Goal: Information Seeking & Learning: Learn about a topic

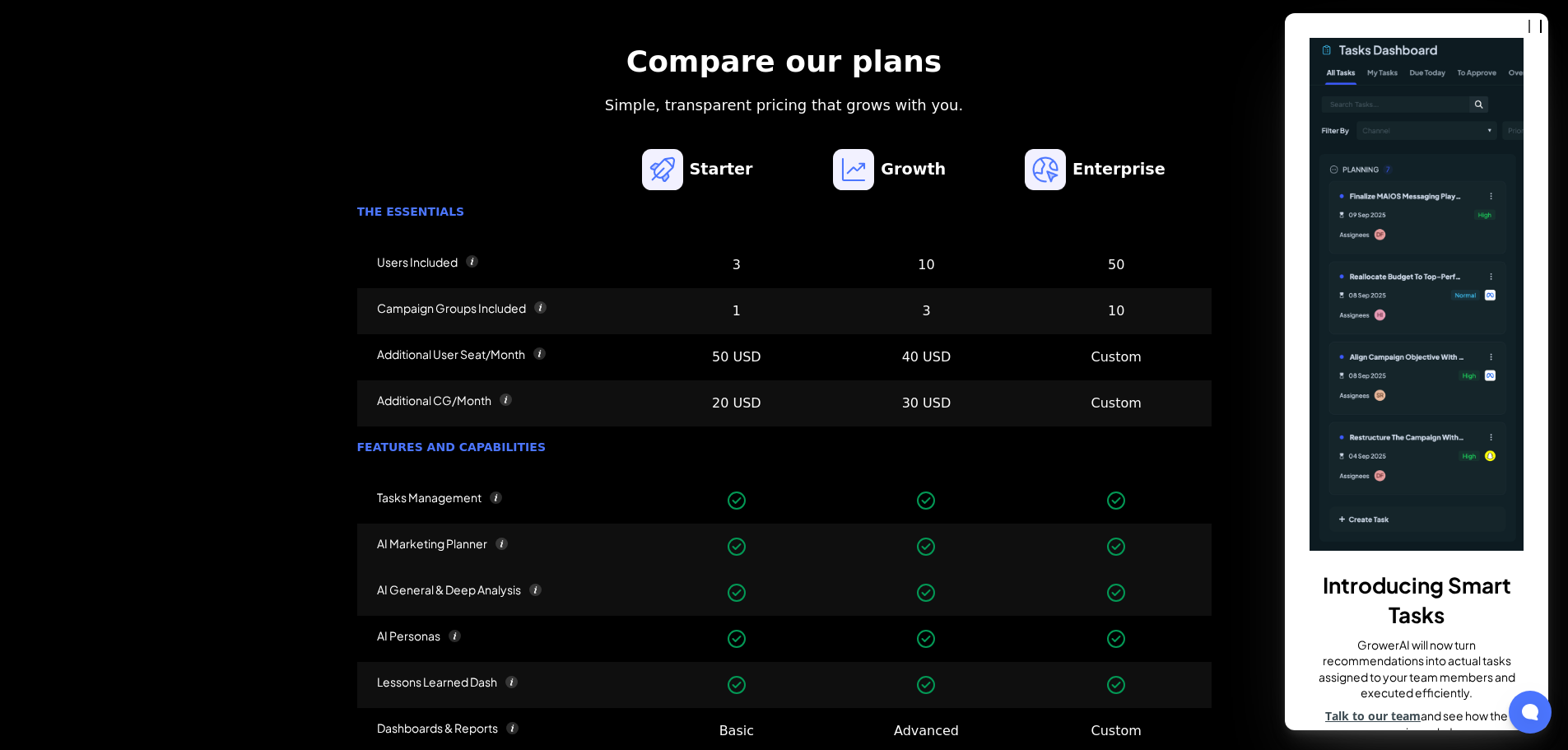
click at [1239, 341] on div "Compare our plans Simple, transparent pricing that grows with you. The essentia…" at bounding box center [785, 633] width 1065 height 1365
click at [256, 348] on div "Compare our plans Simple, transparent pricing that grows with you. The essentia…" at bounding box center [785, 633] width 1065 height 1365
click at [377, 104] on div "Compare our plans Simple, transparent pricing that grows with you." at bounding box center [784, 80] width 854 height 74
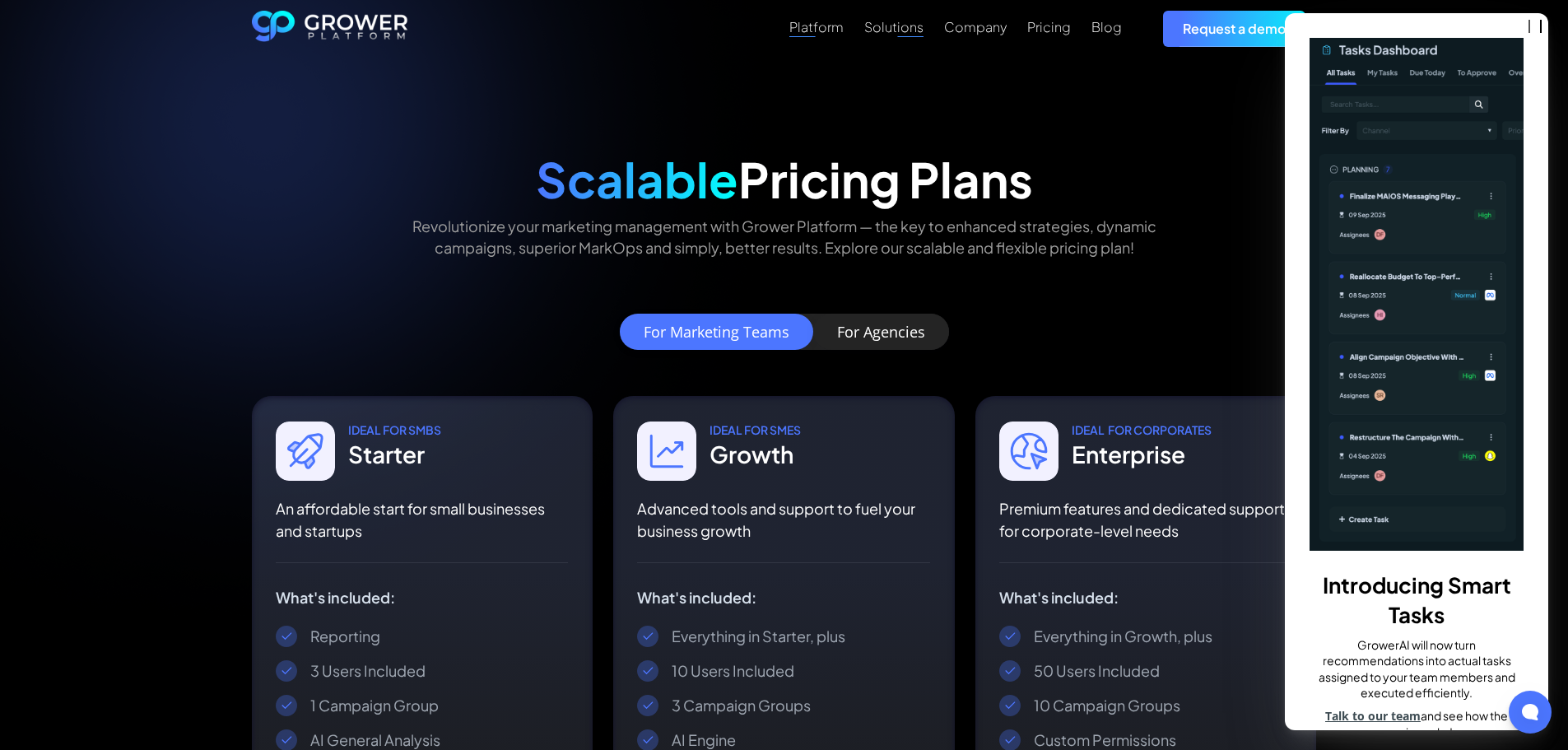
click at [837, 32] on div "Platform" at bounding box center [816, 27] width 55 height 15
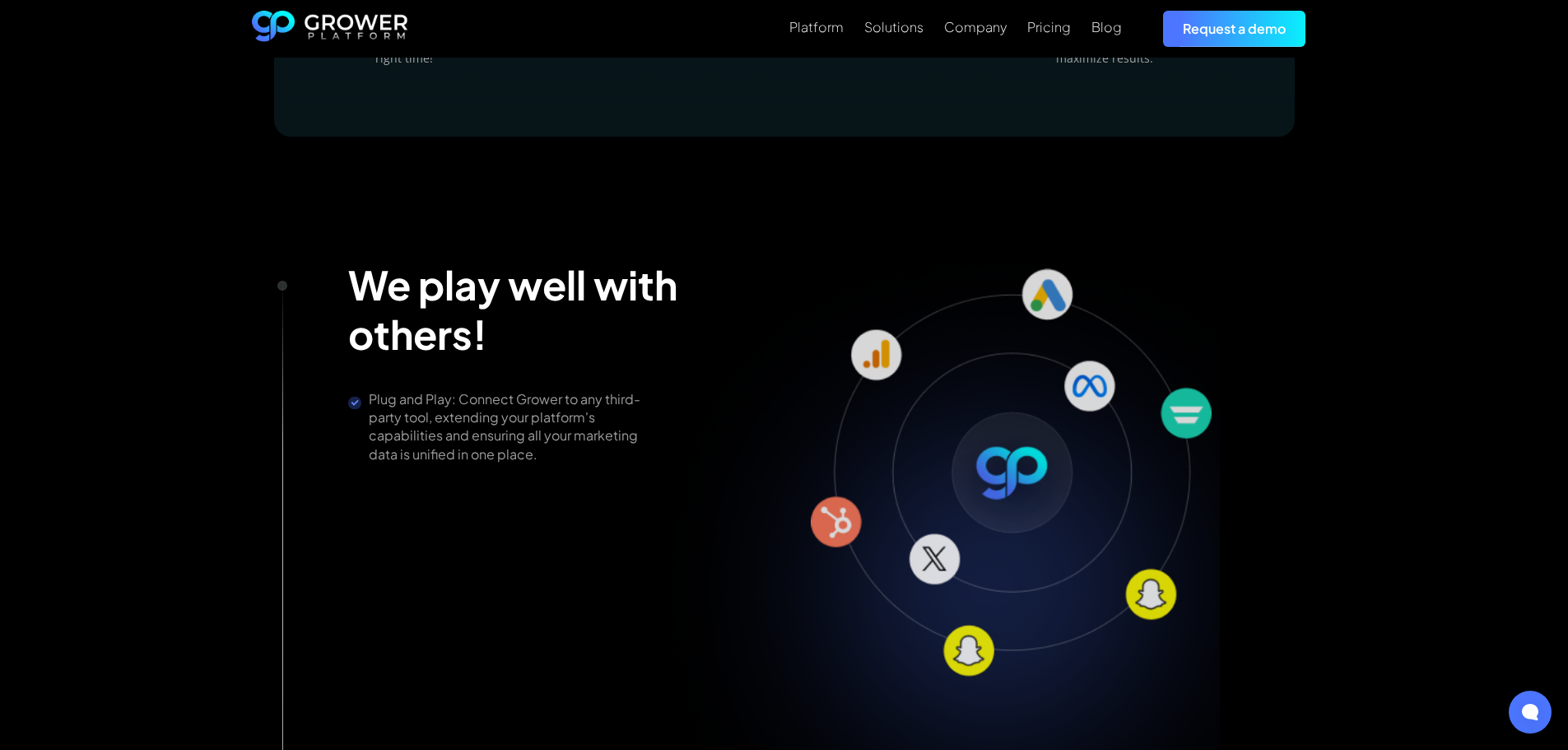
scroll to position [2552, 0]
